Goal: Book appointment/travel/reservation

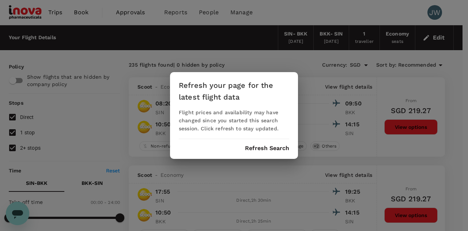
click at [277, 147] on button "Refresh Search" at bounding box center [267, 148] width 44 height 7
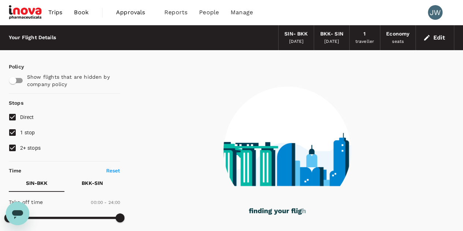
click at [11, 151] on input "2+ stops" at bounding box center [12, 147] width 15 height 15
checkbox input "false"
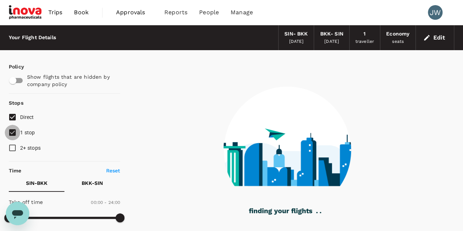
click at [11, 132] on input "1 stop" at bounding box center [12, 132] width 15 height 15
checkbox input "false"
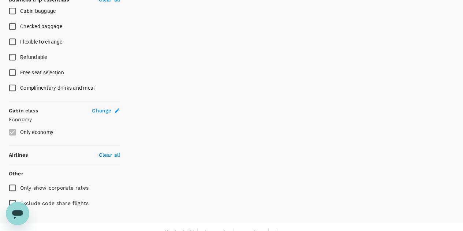
scroll to position [310, 0]
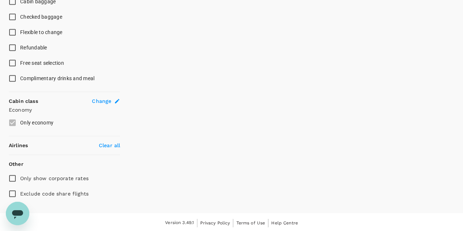
click at [13, 192] on input "Exclude code share flights" at bounding box center [12, 193] width 15 height 15
checkbox input "true"
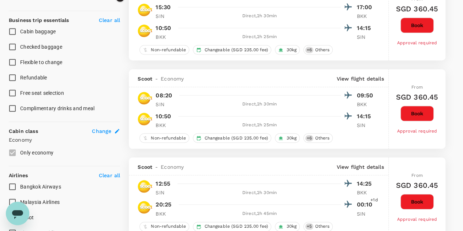
scroll to position [420, 0]
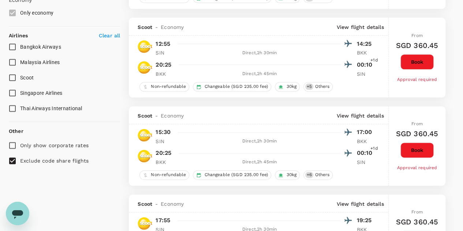
click at [15, 92] on input "Singapore Airlines" at bounding box center [12, 92] width 15 height 15
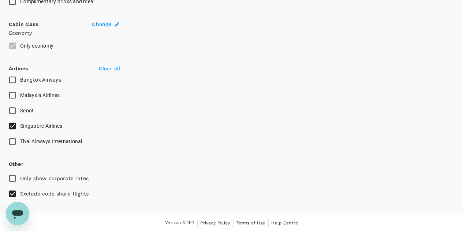
checkbox input "false"
checkbox input "true"
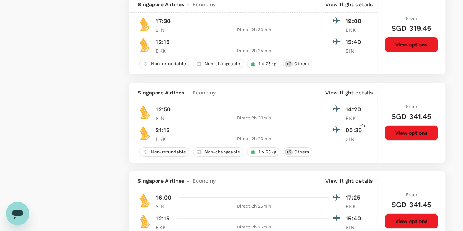
scroll to position [1427, 0]
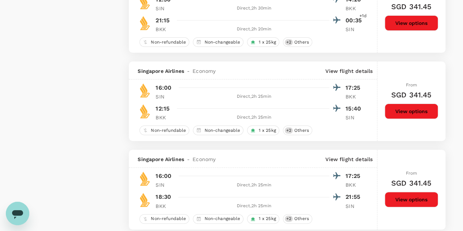
click at [407, 203] on button "View options" at bounding box center [411, 199] width 53 height 15
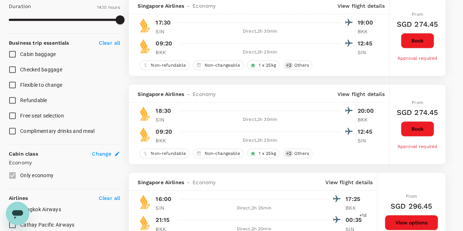
scroll to position [0, 0]
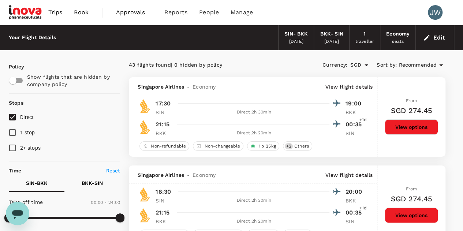
click at [422, 65] on span "Recommended" at bounding box center [418, 65] width 38 height 8
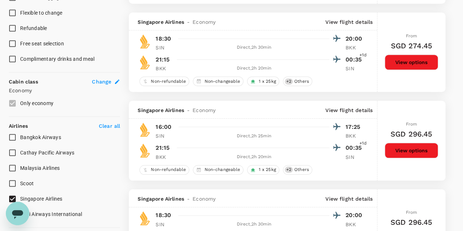
scroll to position [439, 0]
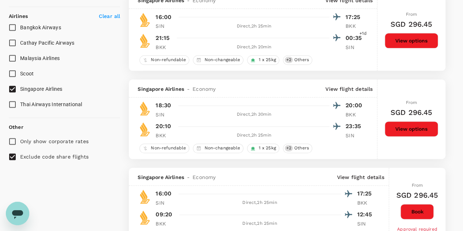
click at [412, 41] on button "View options" at bounding box center [411, 40] width 53 height 15
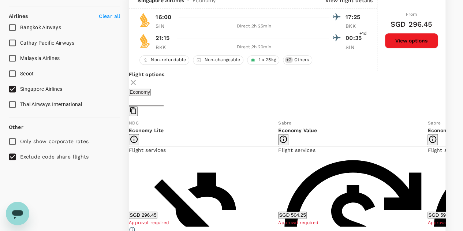
scroll to position [430, 0]
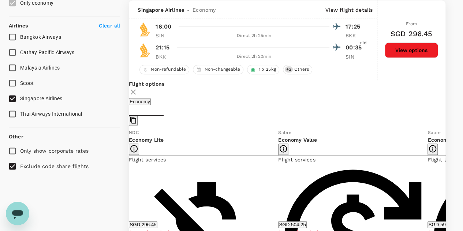
click at [412, 41] on div "From SGD 296.45 View options" at bounding box center [411, 39] width 53 height 79
click at [138, 90] on icon at bounding box center [133, 91] width 9 height 9
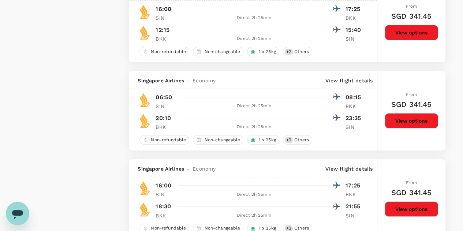
scroll to position [1308, 0]
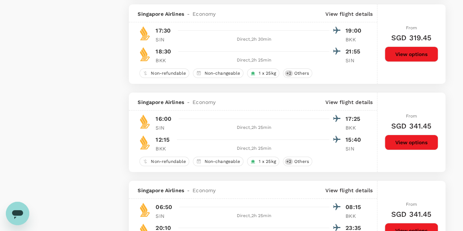
click at [415, 51] on button "View options" at bounding box center [411, 53] width 53 height 15
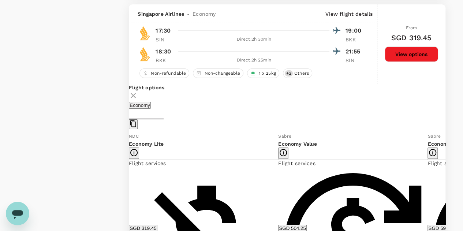
scroll to position [1310, 0]
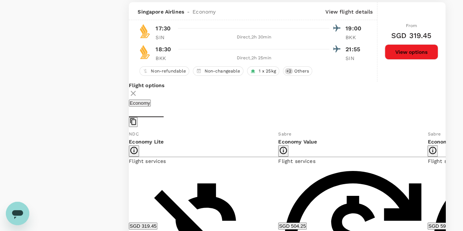
click at [415, 51] on button "View options" at bounding box center [411, 51] width 53 height 15
click at [427, 90] on div "Flight options" at bounding box center [287, 91] width 317 height 18
click at [136, 92] on icon at bounding box center [133, 93] width 5 height 5
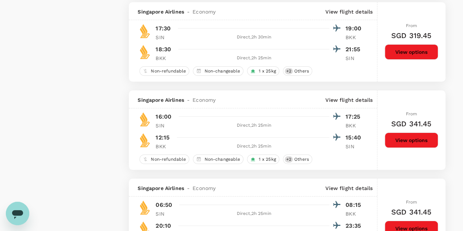
scroll to position [1420, 0]
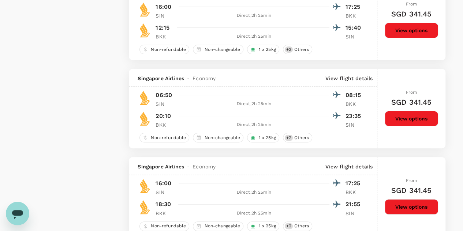
click at [415, 206] on button "View options" at bounding box center [411, 206] width 53 height 15
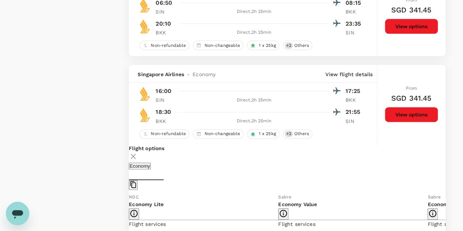
scroll to position [1575, 0]
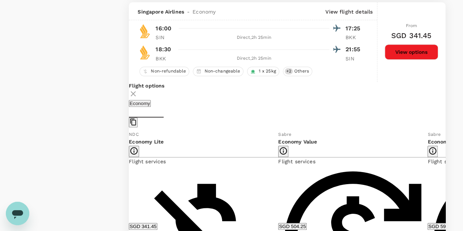
click at [285, 225] on button "SGD 504.25" at bounding box center [292, 226] width 28 height 7
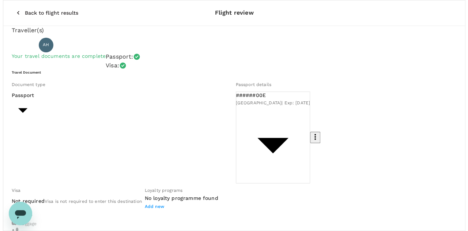
scroll to position [110, 0]
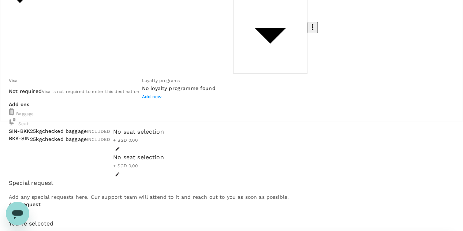
click at [120, 146] on icon "button" at bounding box center [117, 148] width 5 height 5
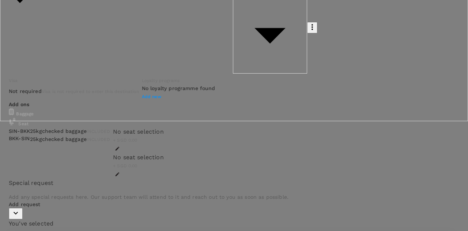
scroll to position [112, 0]
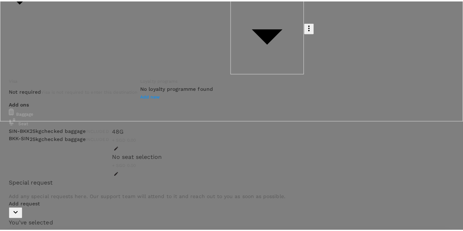
scroll to position [94, 0]
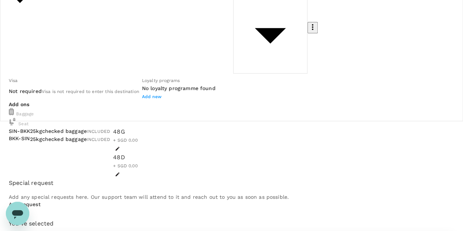
scroll to position [120, 0]
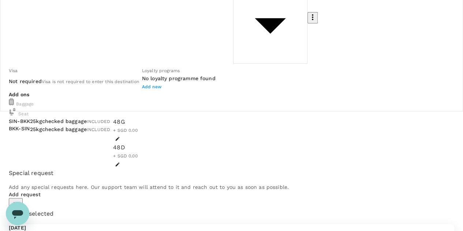
click at [37, 191] on p "Add request" at bounding box center [231, 194] width 445 height 7
click at [18, 202] on icon "button" at bounding box center [16, 203] width 4 height 3
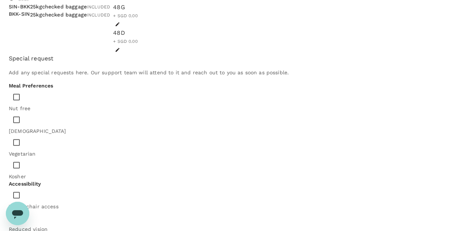
scroll to position [236, 0]
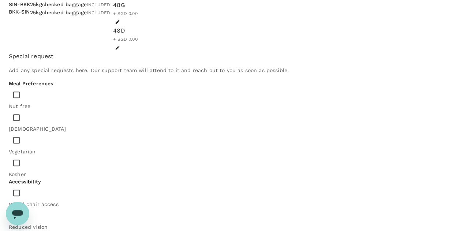
type textarea "a"
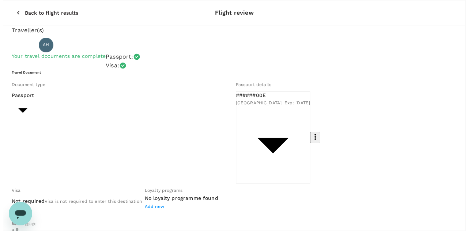
scroll to position [110, 0]
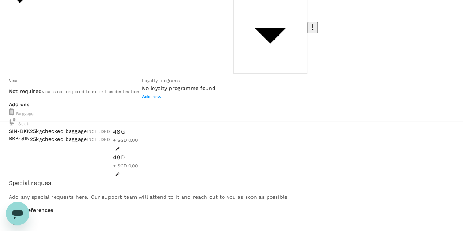
type textarea "Aisle seat please."
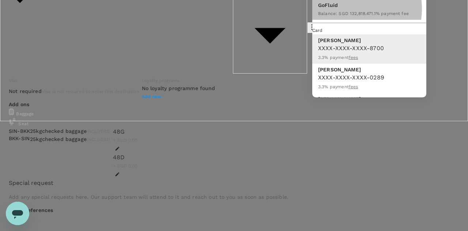
click at [341, 18] on div "Balance : SGD 132,818.47" at bounding box center [344, 13] width 53 height 9
type input "9e677c2c-1b51-4fb9-8b8e-e61d94c42ce6"
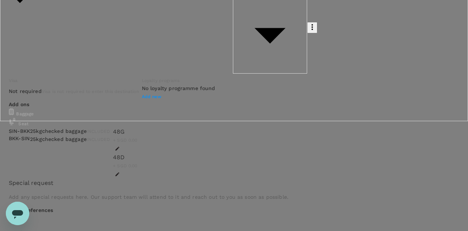
type textarea "Attend AMENA LT Meeting in [GEOGRAPHIC_DATA]."
type input "[GEOGRAPHIC_DATA] - [PERSON_NAME]"
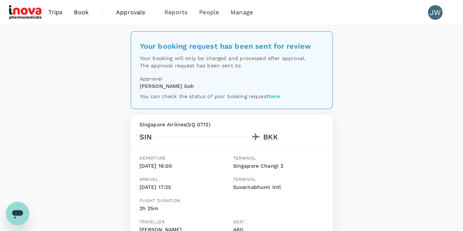
scroll to position [110, 0]
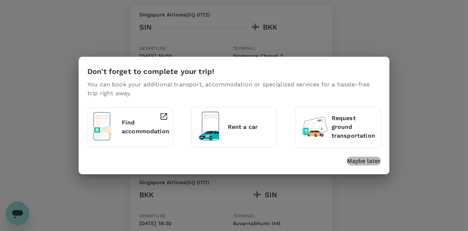
click at [366, 159] on p "Maybe later" at bounding box center [364, 161] width 34 height 9
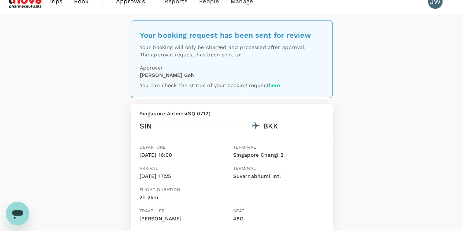
scroll to position [0, 0]
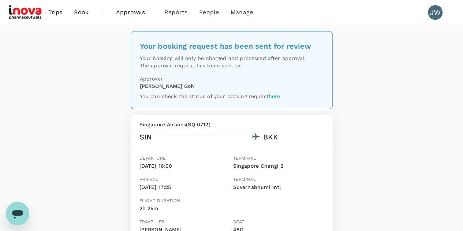
click at [127, 14] on span "Approvals" at bounding box center [134, 12] width 37 height 9
